Goal: Check status: Check status

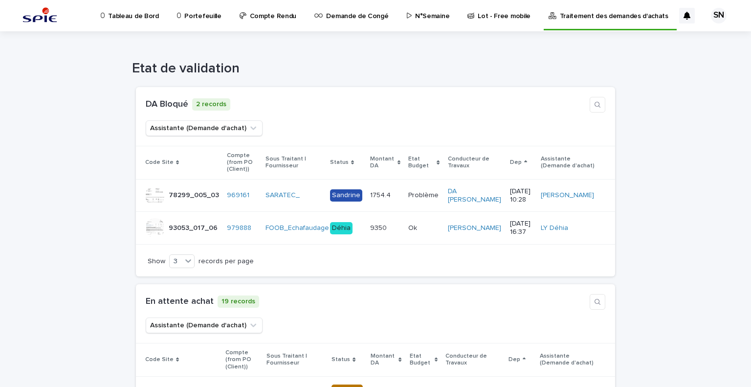
scroll to position [2961, 0]
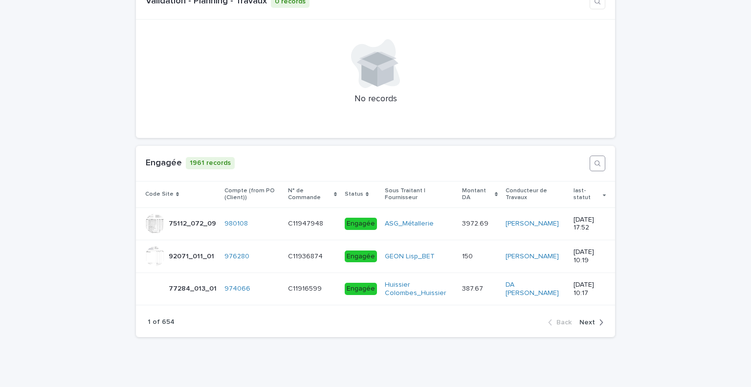
click at [594, 159] on icon "button" at bounding box center [598, 163] width 8 height 8
click at [511, 156] on input at bounding box center [541, 163] width 92 height 15
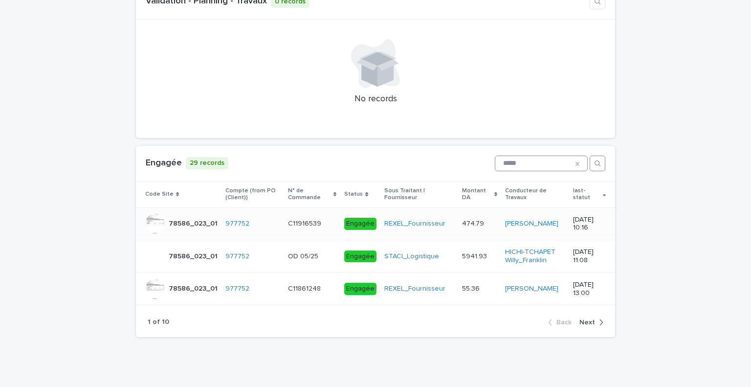
type input "*****"
click at [575, 216] on p "[DATE] 10:16" at bounding box center [589, 224] width 33 height 17
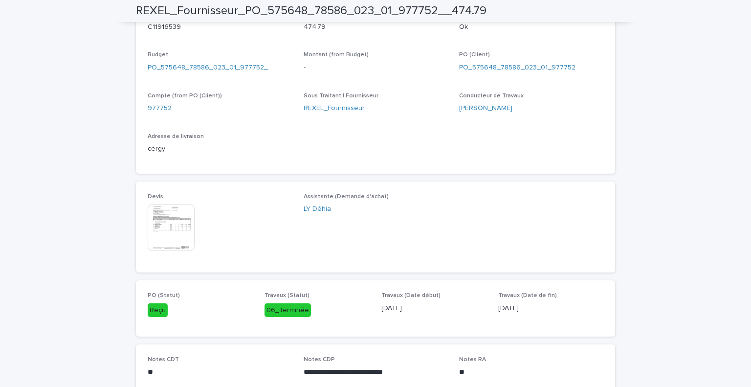
scroll to position [364, 0]
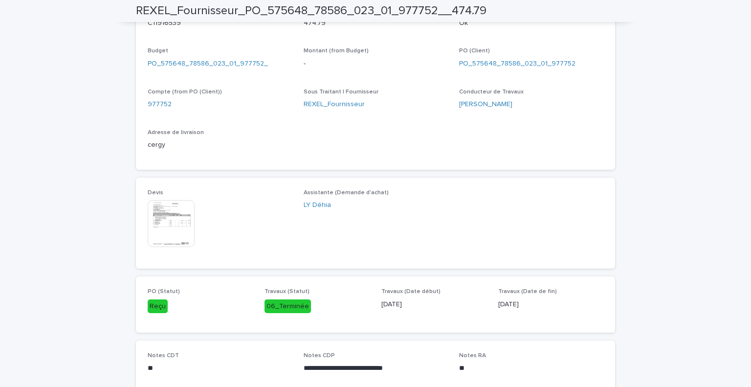
click at [161, 215] on img at bounding box center [171, 223] width 47 height 47
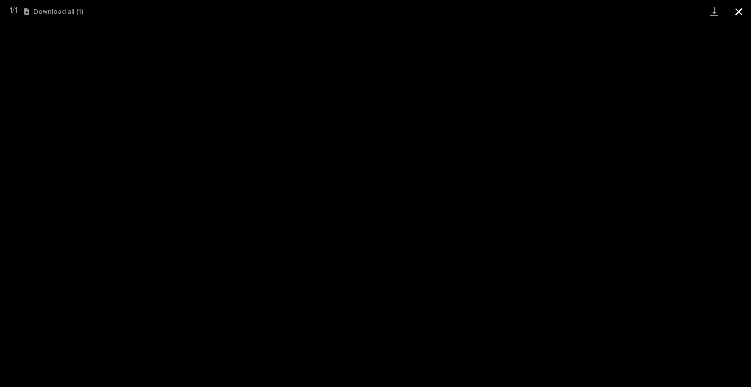
click at [736, 10] on button "Close gallery" at bounding box center [739, 11] width 24 height 23
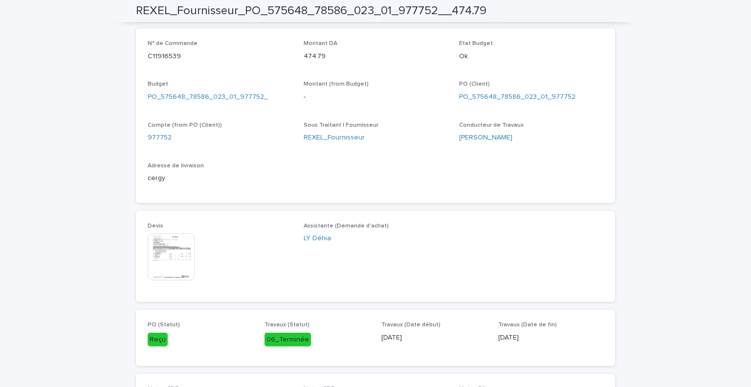
scroll to position [282, 0]
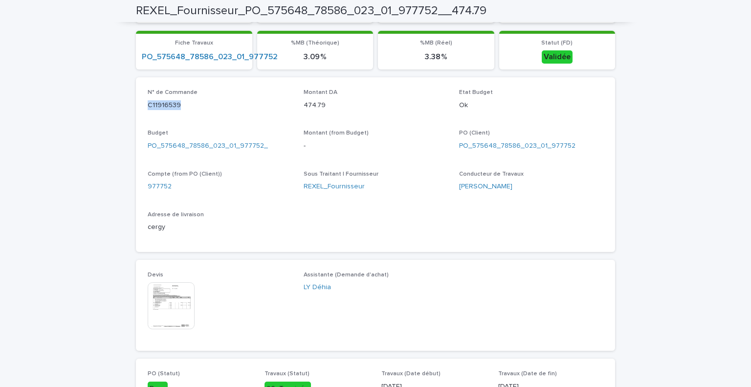
drag, startPoint x: 163, startPoint y: 106, endPoint x: 143, endPoint y: 104, distance: 20.6
click at [143, 104] on div "N° de Commande C11916539 Montant DA 474.79 Etat Budget Ok Budget PO_575648_7858…" at bounding box center [375, 164] width 479 height 175
copy p "C11916539"
click at [174, 105] on p "C11916539" at bounding box center [220, 105] width 144 height 10
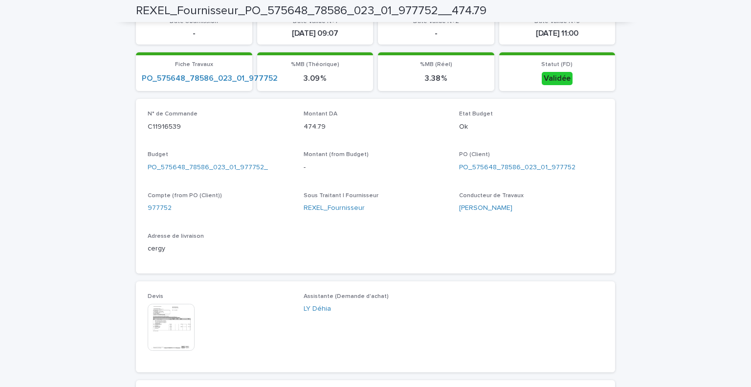
scroll to position [255, 0]
